Goal: Information Seeking & Learning: Learn about a topic

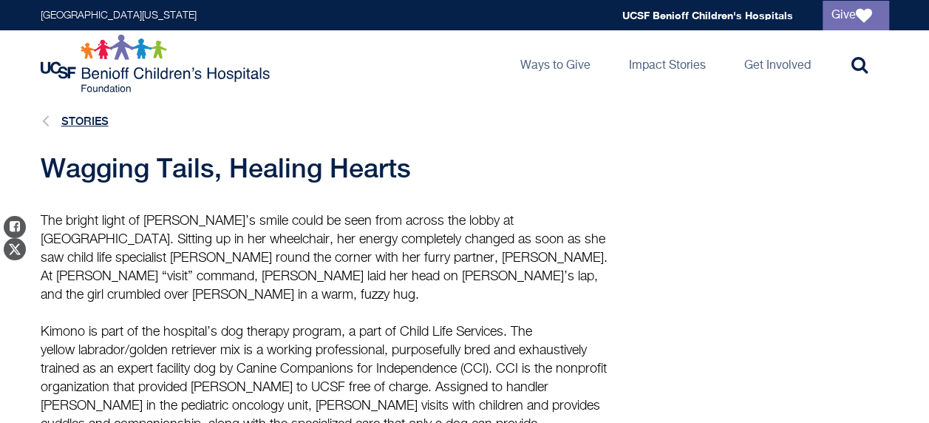
click at [95, 120] on link "Stories" at bounding box center [84, 121] width 47 height 13
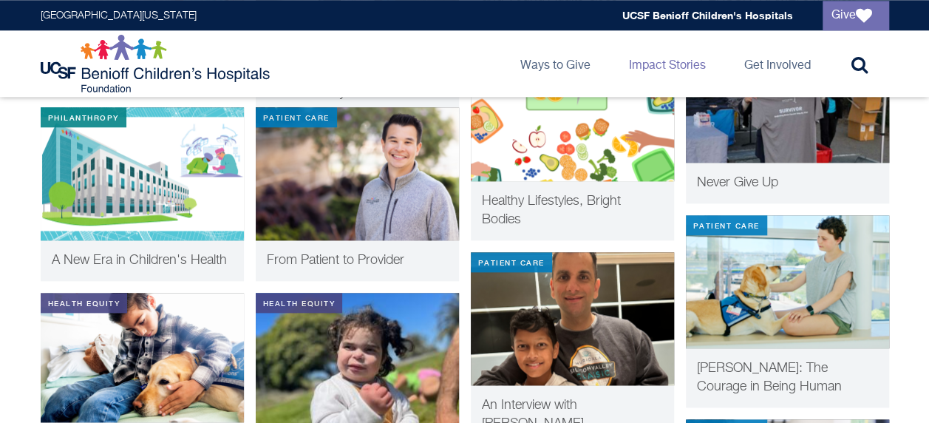
scroll to position [807, 0]
click at [386, 191] on img at bounding box center [357, 173] width 203 height 133
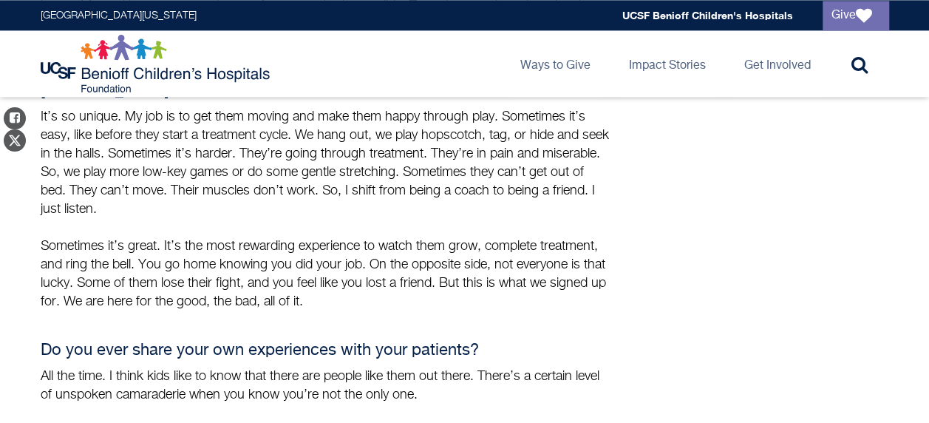
scroll to position [1300, 0]
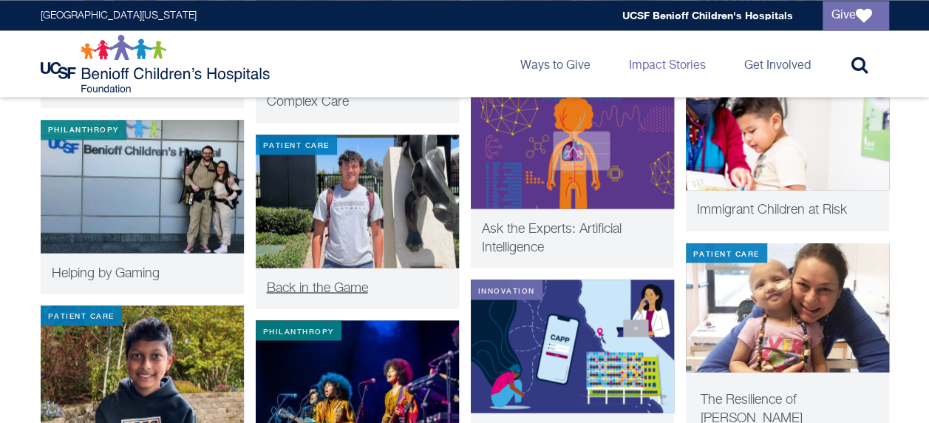
scroll to position [1170, 0]
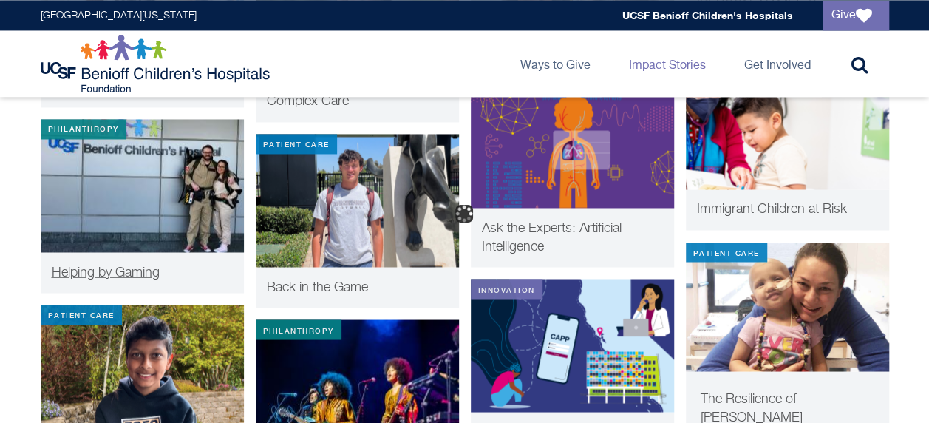
click at [151, 175] on img at bounding box center [142, 185] width 203 height 133
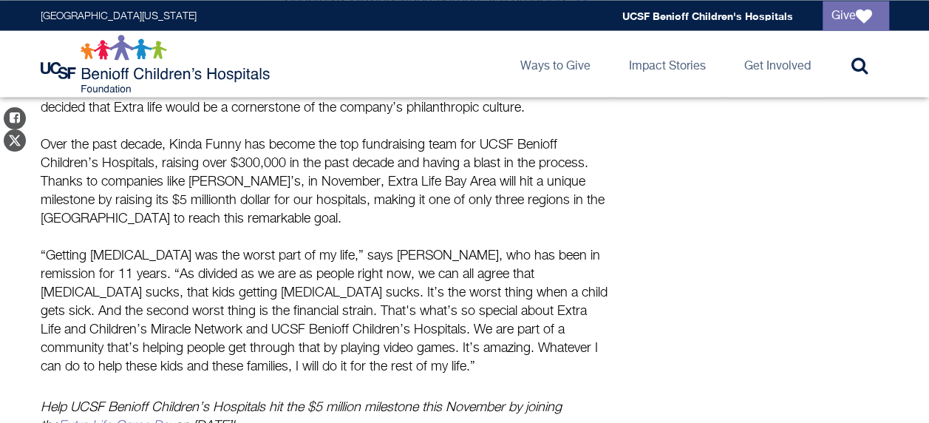
scroll to position [1383, 0]
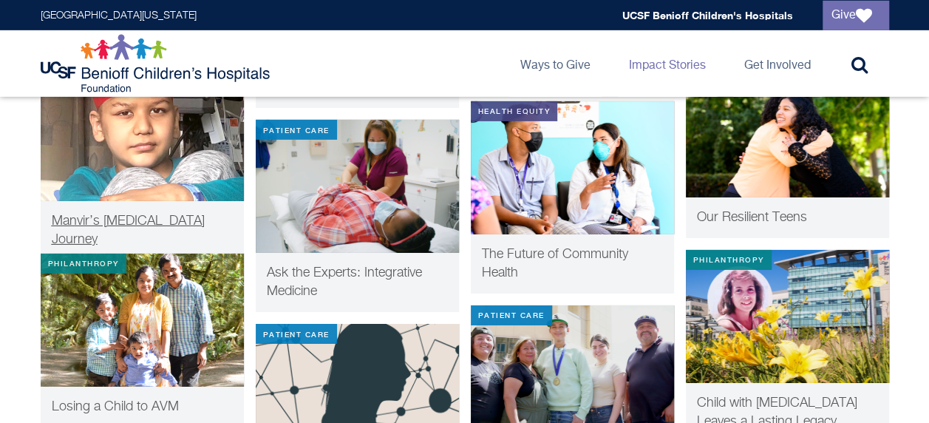
scroll to position [2386, 0]
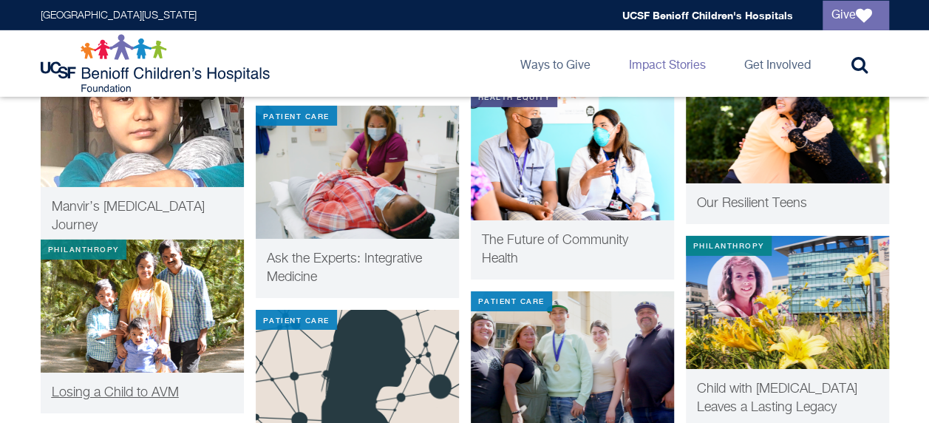
click at [170, 387] on span "Losing a Child to AVM" at bounding box center [115, 392] width 127 height 13
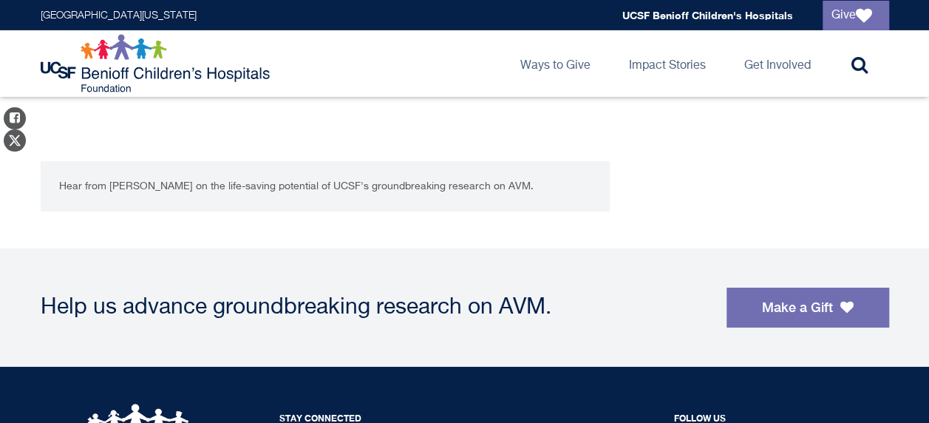
scroll to position [2625, 0]
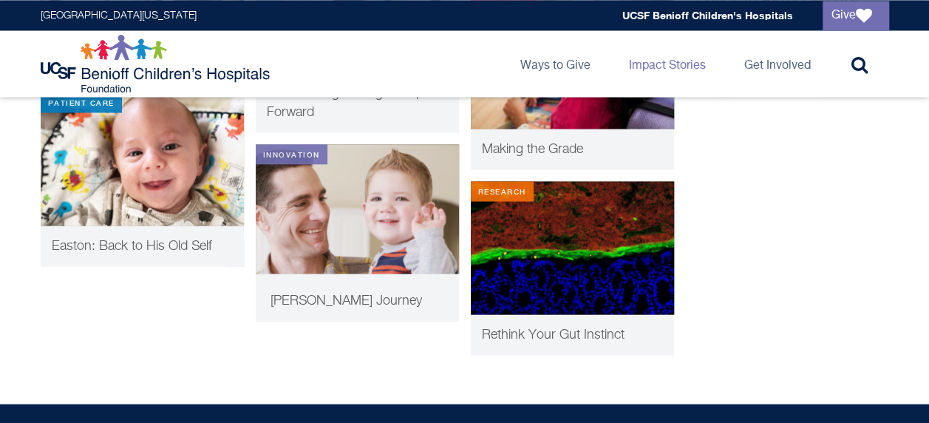
scroll to position [6863, 0]
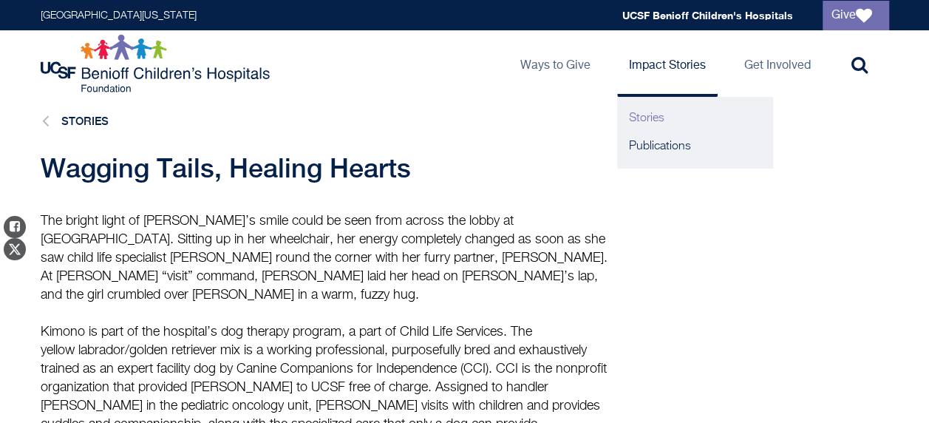
click at [642, 124] on link "Stories" at bounding box center [694, 118] width 155 height 28
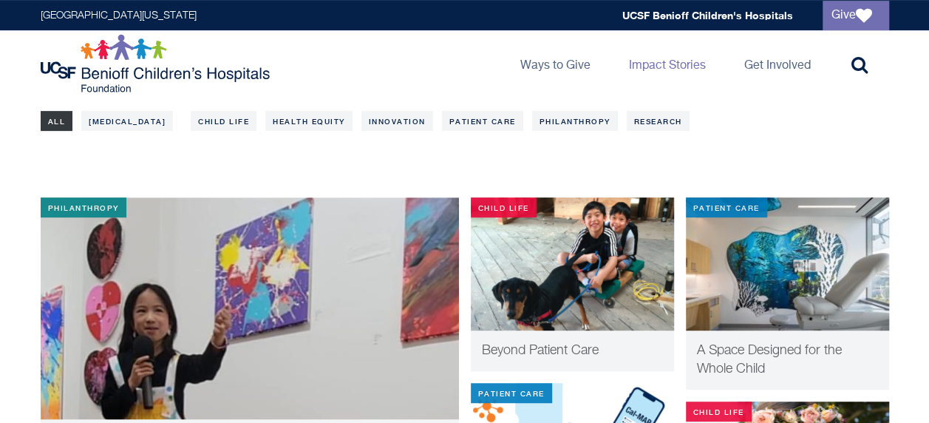
scroll to position [261, 0]
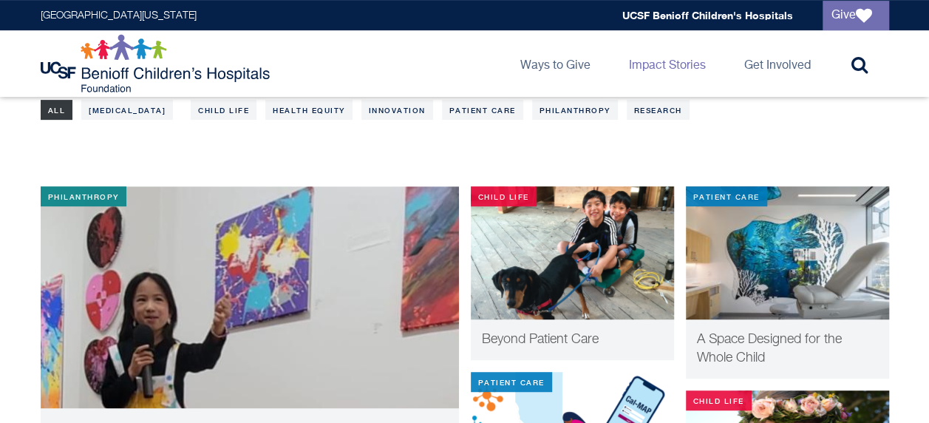
click at [514, 335] on span "Beyond Patient Care" at bounding box center [540, 339] width 117 height 13
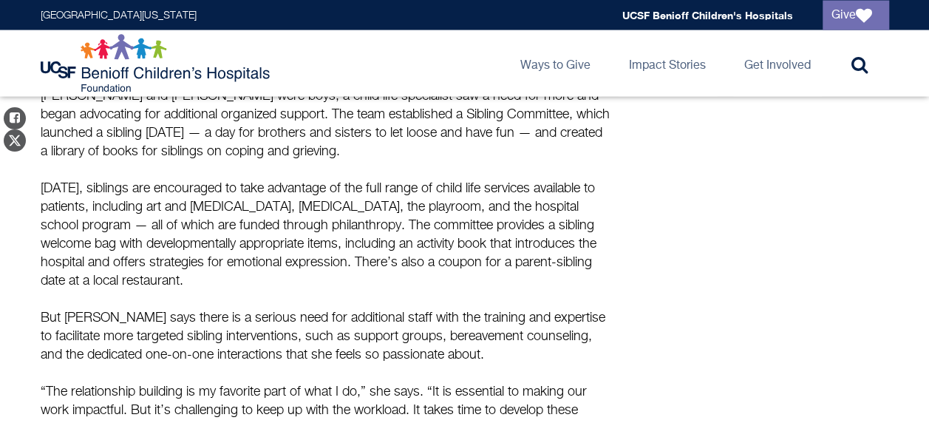
scroll to position [1531, 0]
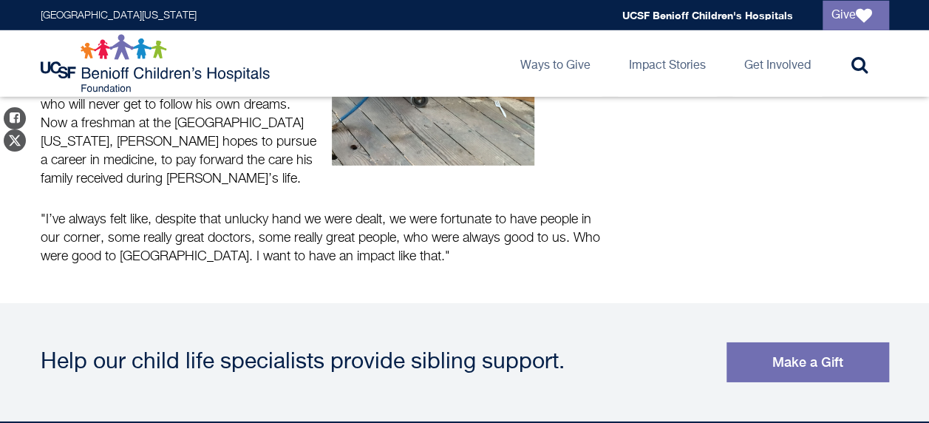
scroll to position [2218, 0]
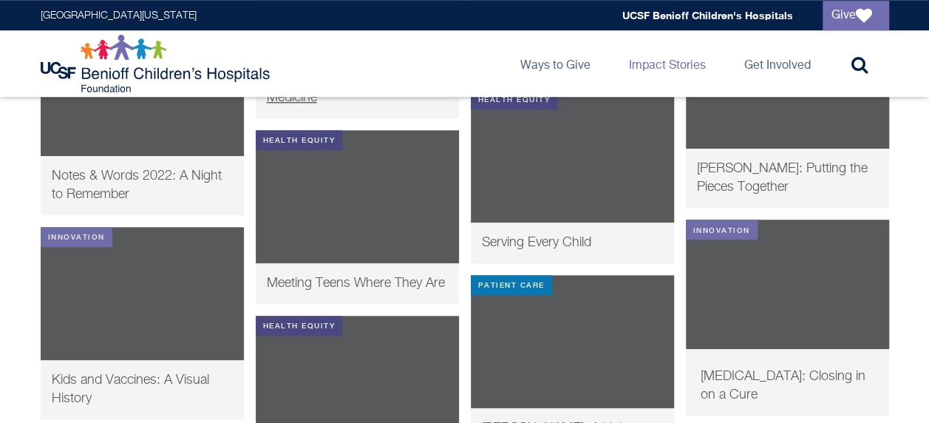
scroll to position [3458, 0]
